Goal: Find specific page/section: Find specific page/section

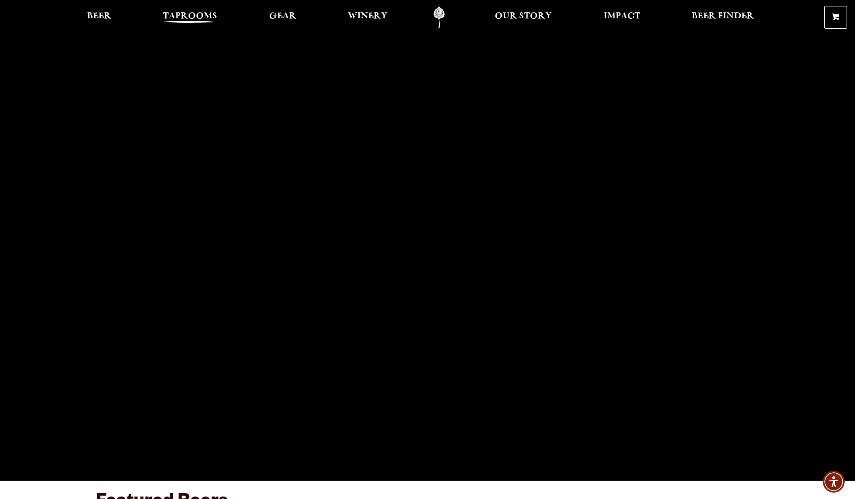
click at [202, 12] on span "Taprooms" at bounding box center [190, 16] width 54 height 8
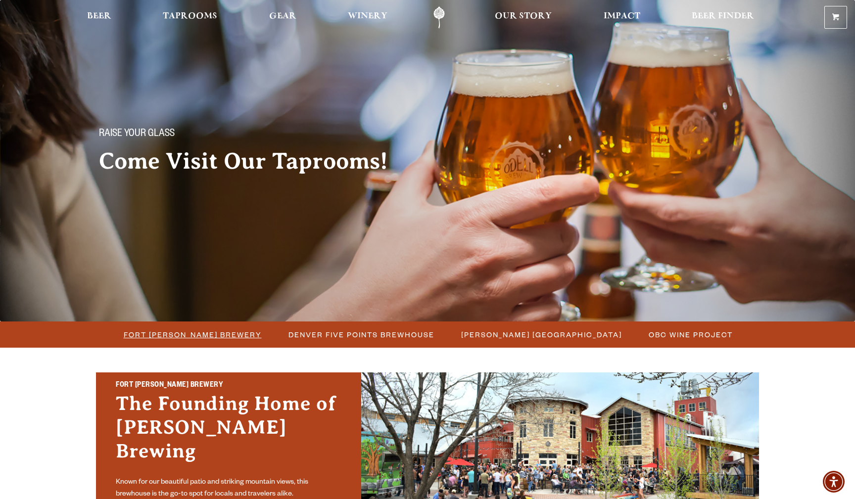
click at [212, 335] on span "Fort [PERSON_NAME] Brewery" at bounding box center [193, 335] width 138 height 14
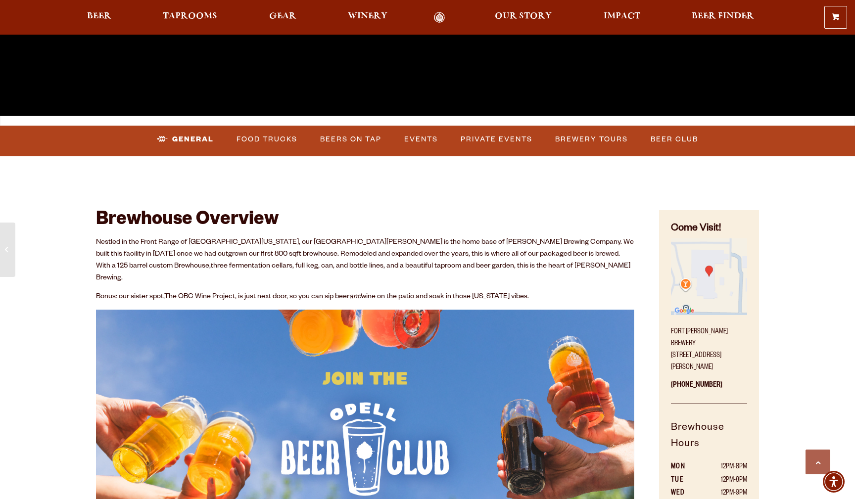
scroll to position [370, 0]
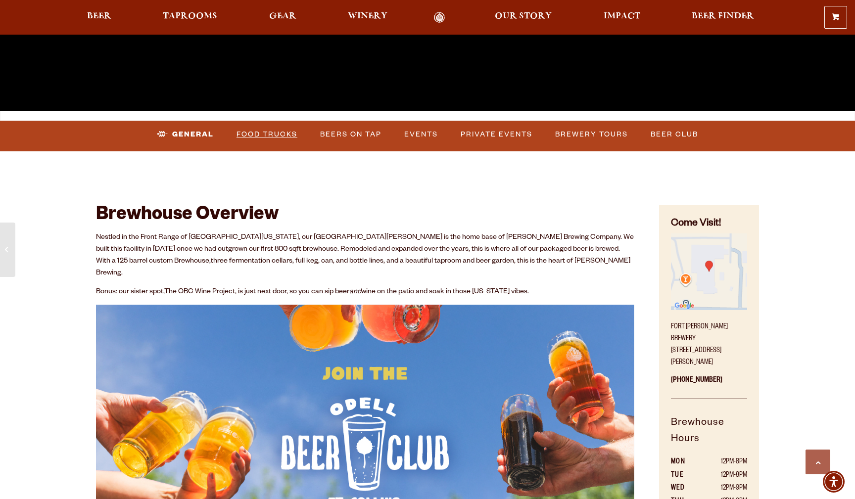
click at [281, 133] on link "Food Trucks" at bounding box center [267, 134] width 69 height 23
click at [292, 136] on link "Food Trucks" at bounding box center [259, 134] width 87 height 23
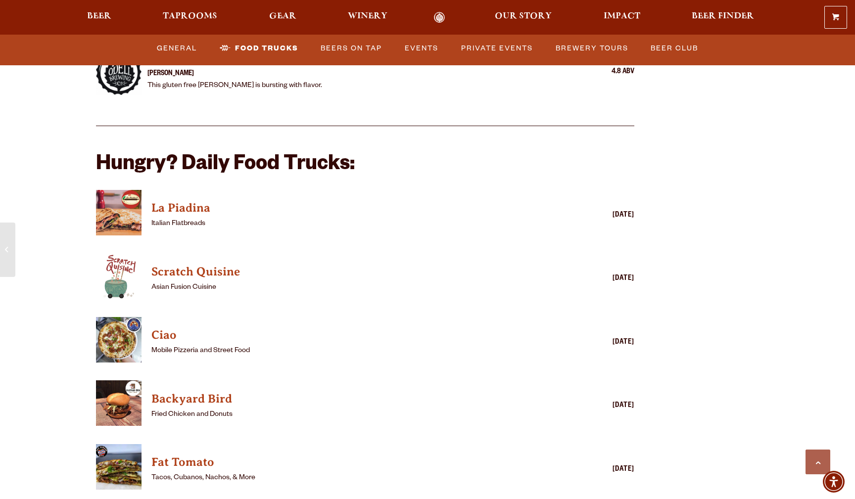
scroll to position [2365, 0]
